Goal: Transaction & Acquisition: Obtain resource

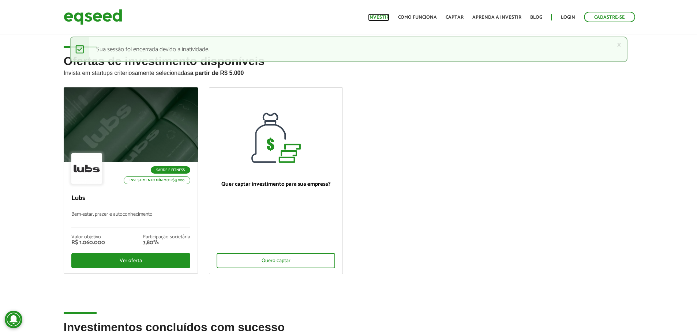
click at [389, 16] on link "Investir" at bounding box center [378, 17] width 21 height 5
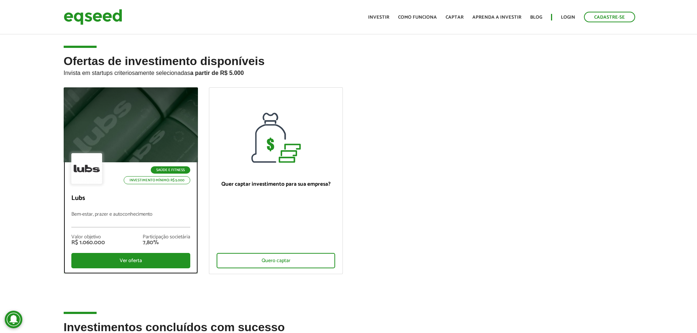
click at [169, 127] on div at bounding box center [130, 125] width 161 height 90
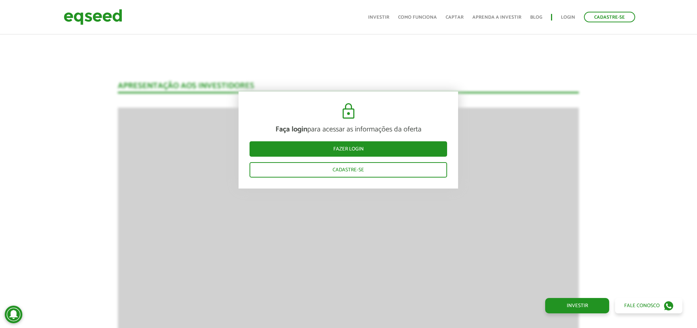
scroll to position [859, 0]
